Goal: Transaction & Acquisition: Purchase product/service

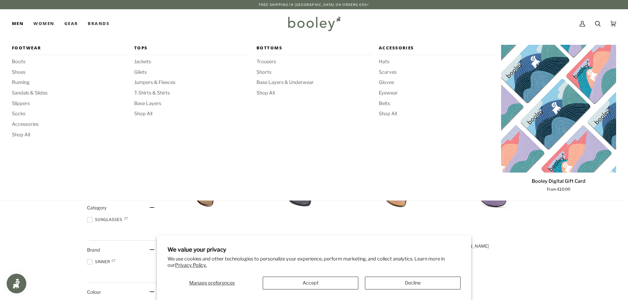
click at [16, 23] on link "Men" at bounding box center [20, 23] width 16 height 29
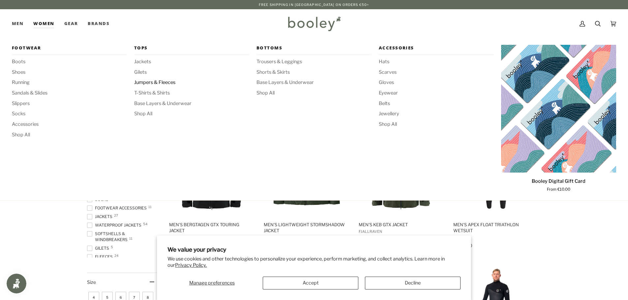
click at [141, 80] on span "Jumpers & Fleeces" at bounding box center [191, 82] width 115 height 7
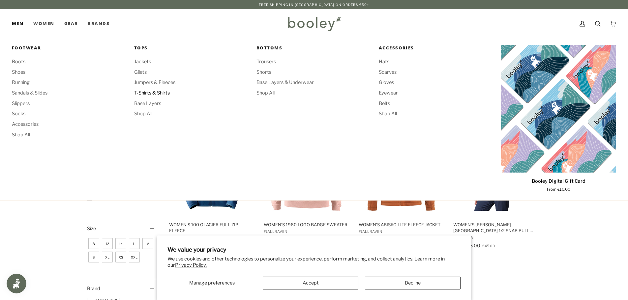
click at [153, 93] on span "T-Shirts & Shirts" at bounding box center [191, 93] width 115 height 7
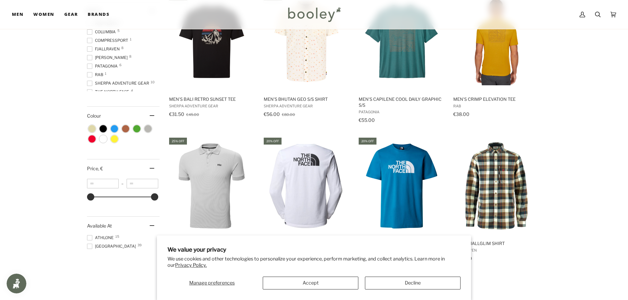
scroll to position [231, 0]
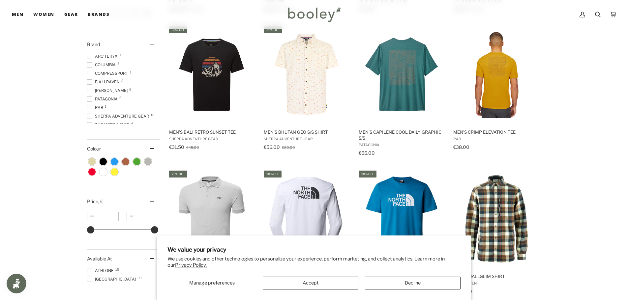
click at [90, 98] on span at bounding box center [89, 99] width 5 height 5
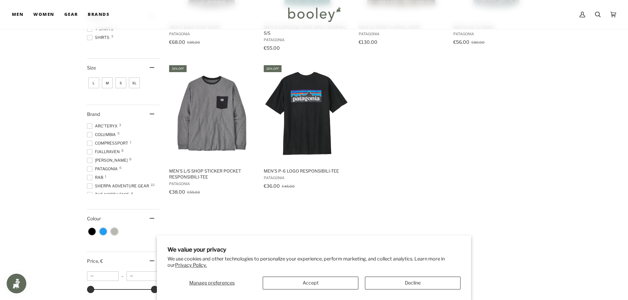
scroll to position [6, 0]
click at [89, 189] on span at bounding box center [89, 188] width 5 height 5
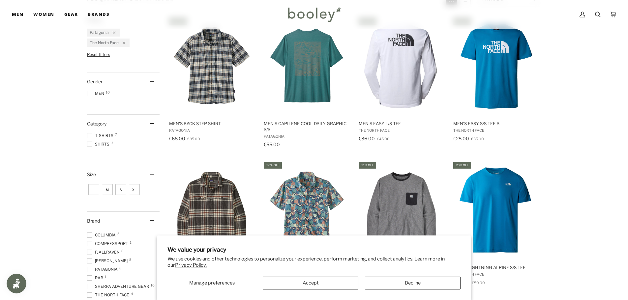
scroll to position [99, 0]
